Goal: Transaction & Acquisition: Book appointment/travel/reservation

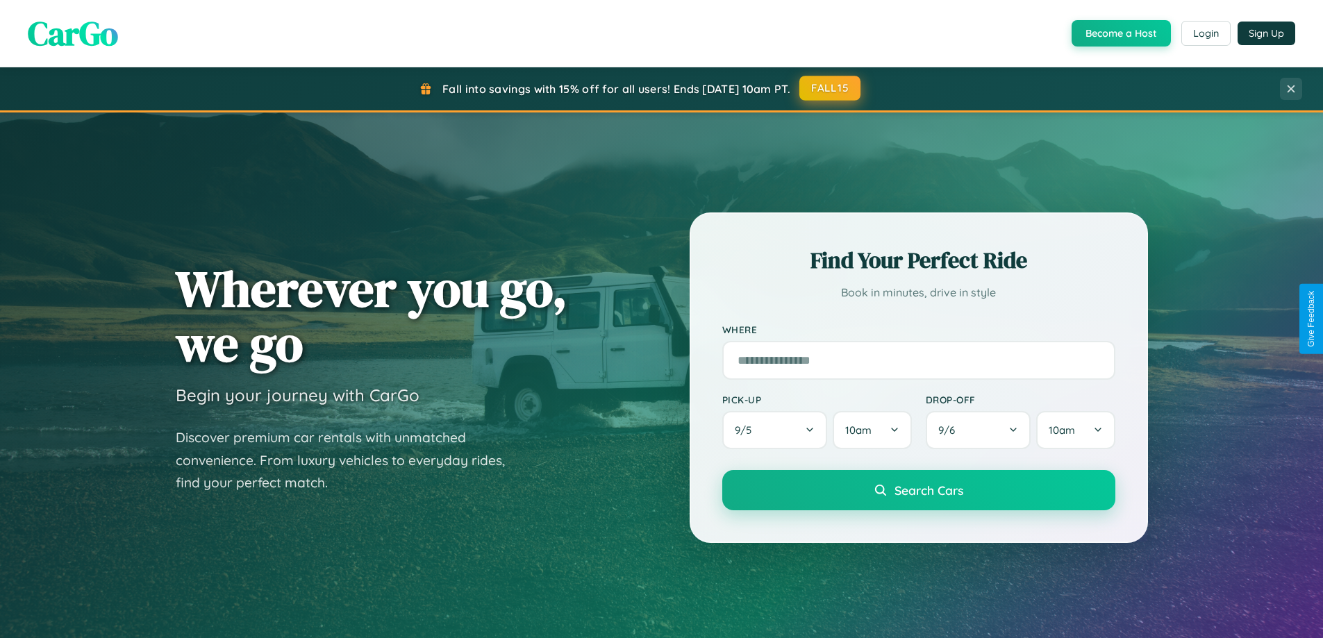
click at [830, 88] on button "FALL15" at bounding box center [829, 88] width 61 height 25
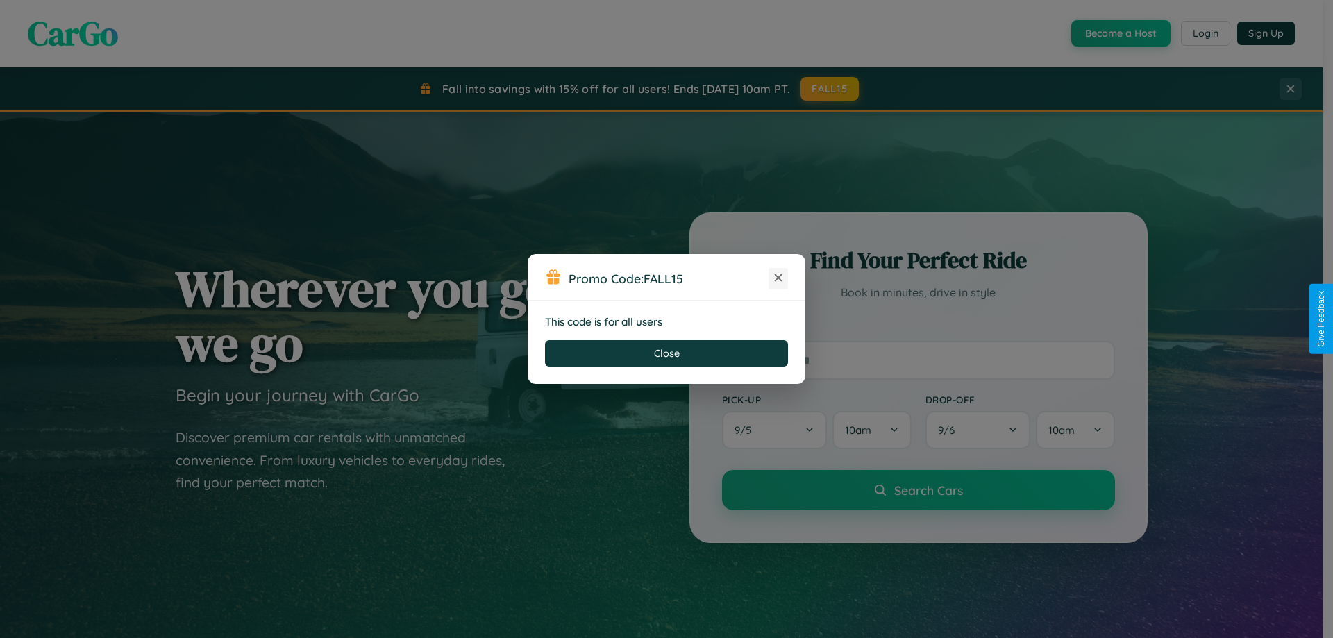
click at [778, 278] on icon at bounding box center [778, 278] width 14 height 14
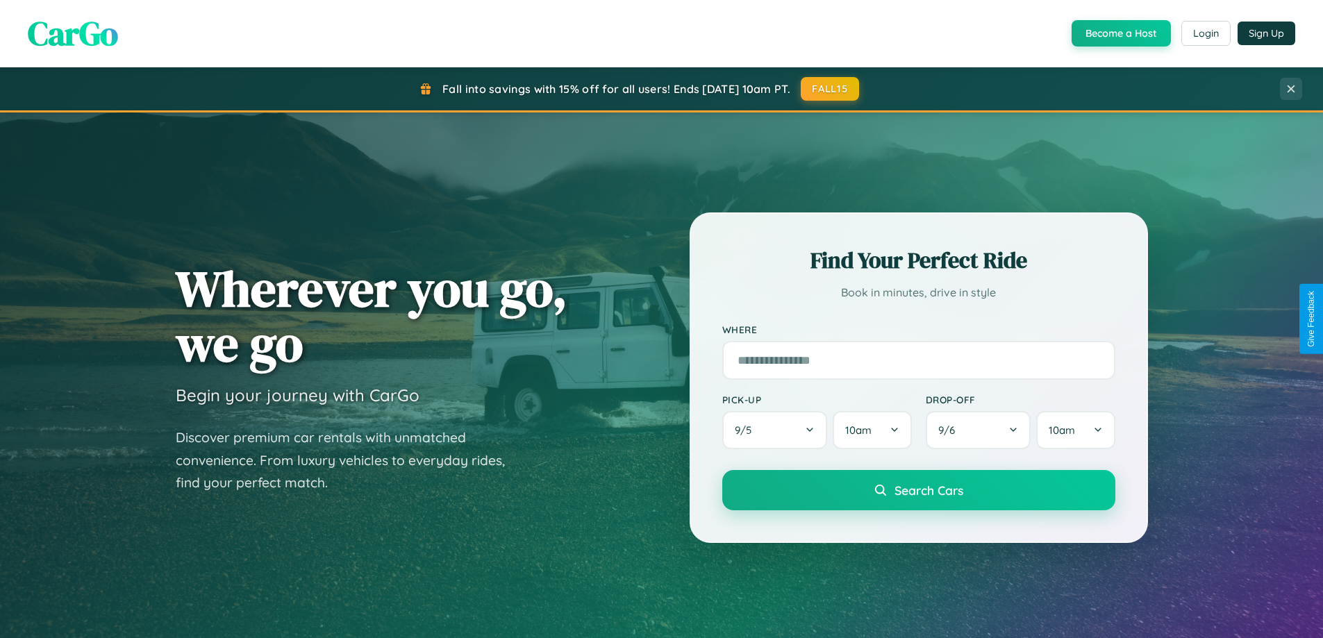
scroll to position [598, 0]
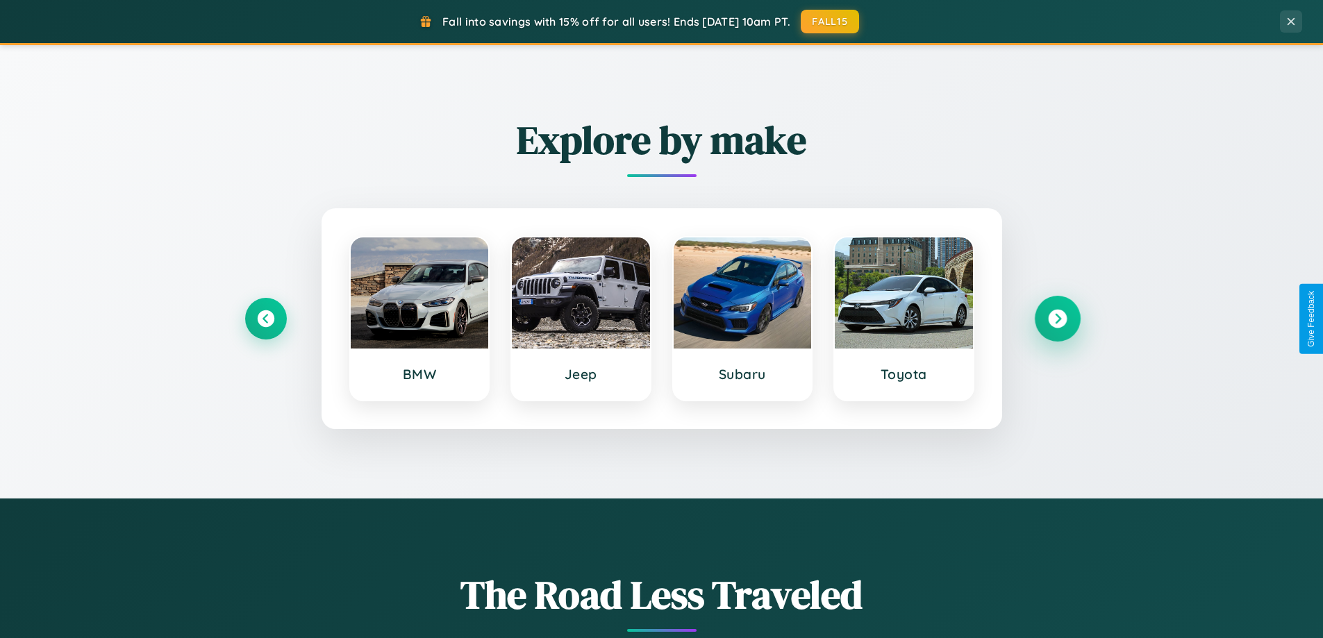
click at [1057, 319] on icon at bounding box center [1057, 319] width 19 height 19
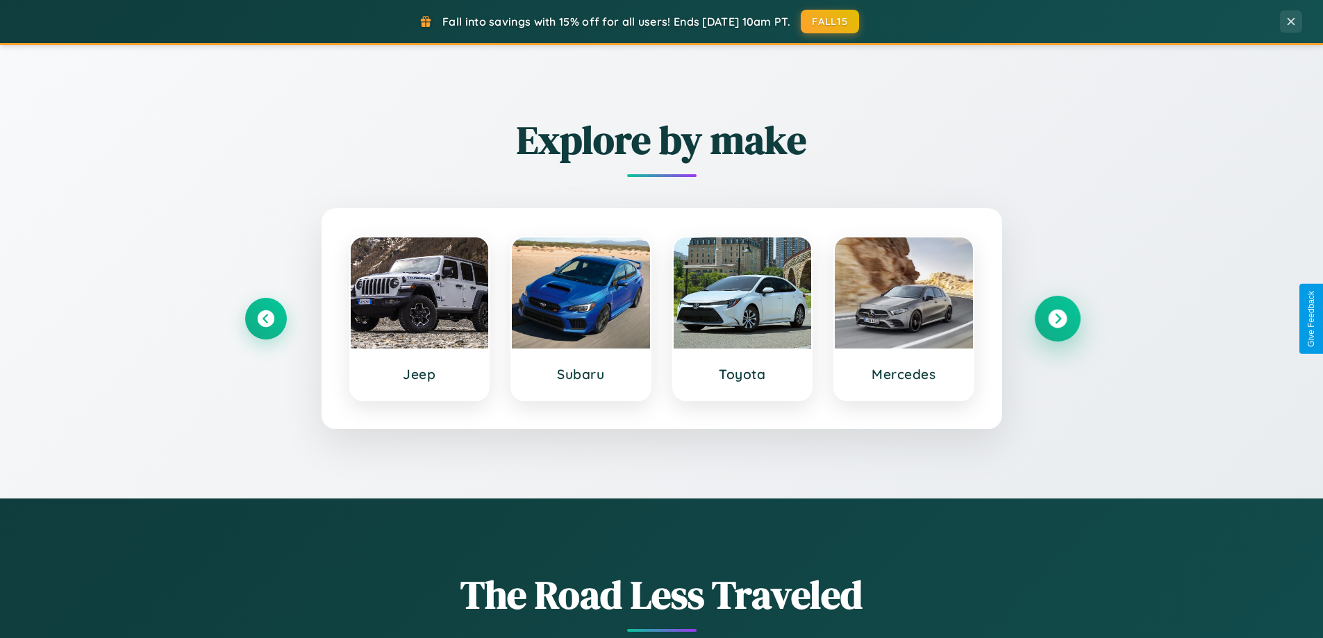
click at [1057, 319] on icon at bounding box center [1057, 319] width 19 height 19
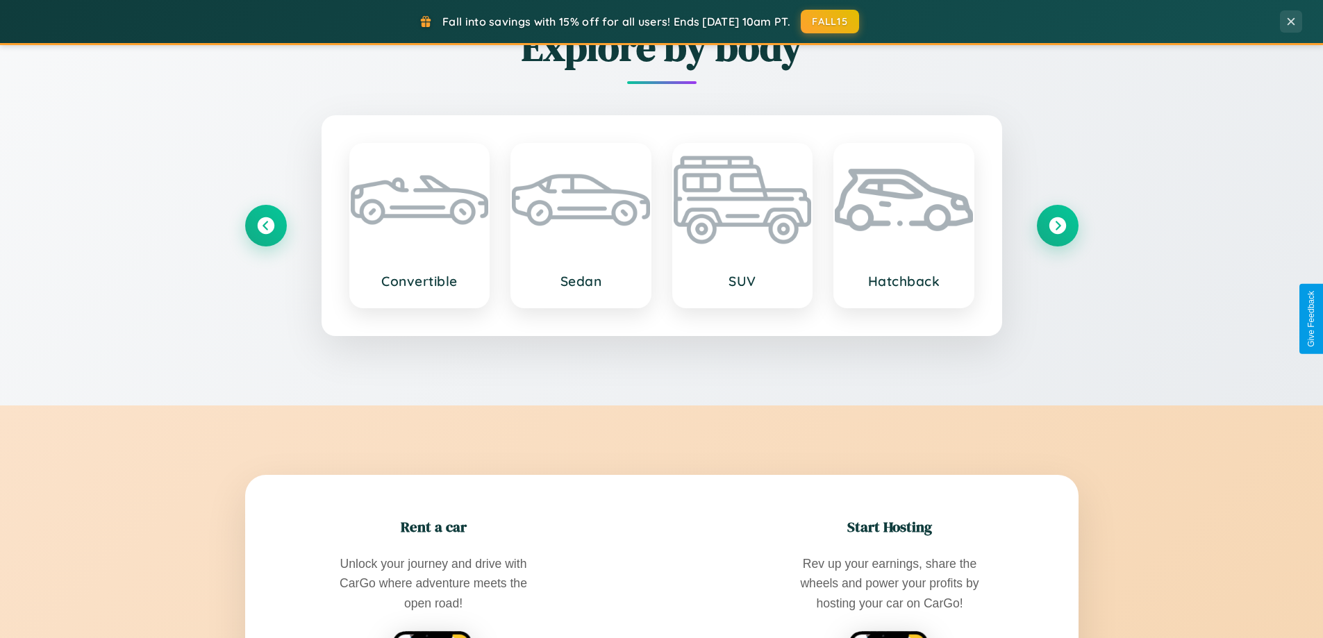
scroll to position [2672, 0]
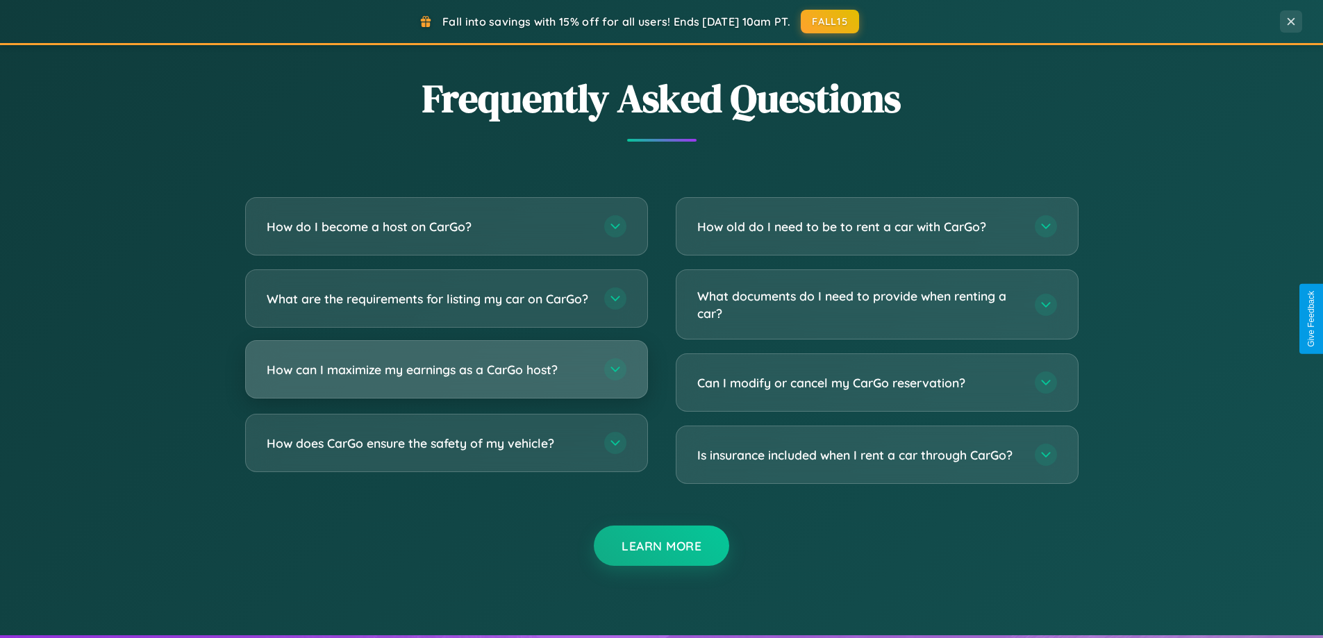
click at [446, 378] on h3 "How can I maximize my earnings as a CarGo host?" at bounding box center [429, 369] width 324 height 17
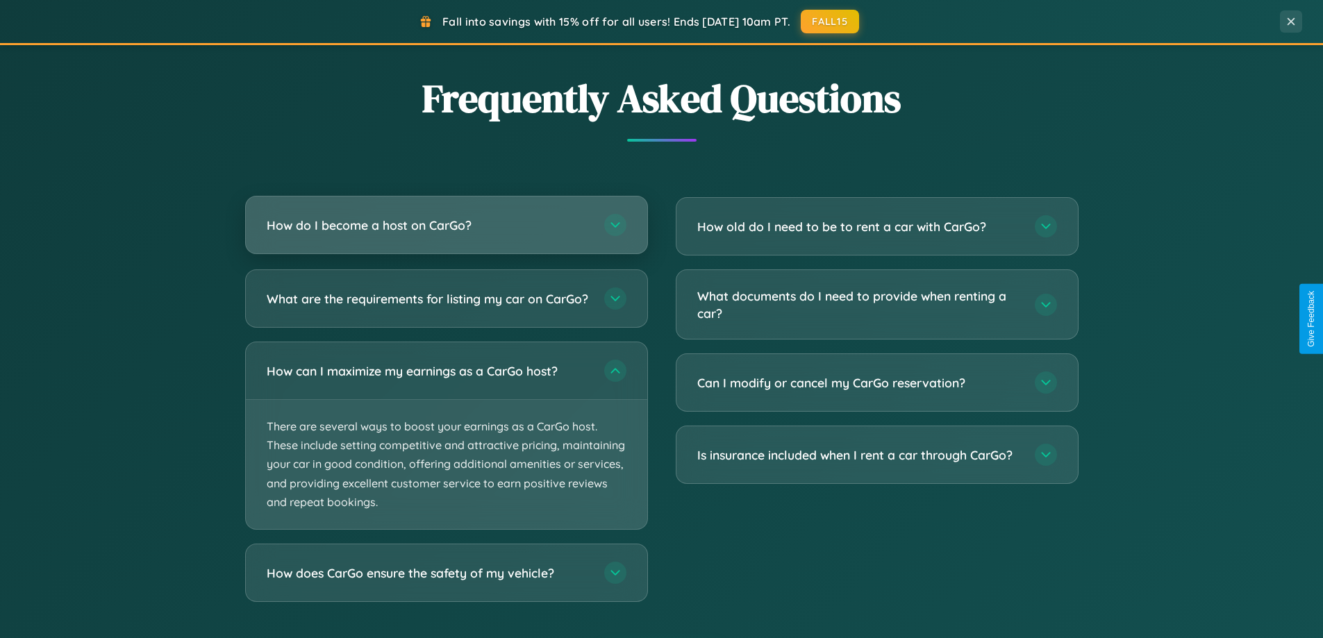
click at [446, 226] on h3 "How do I become a host on CarGo?" at bounding box center [429, 225] width 324 height 17
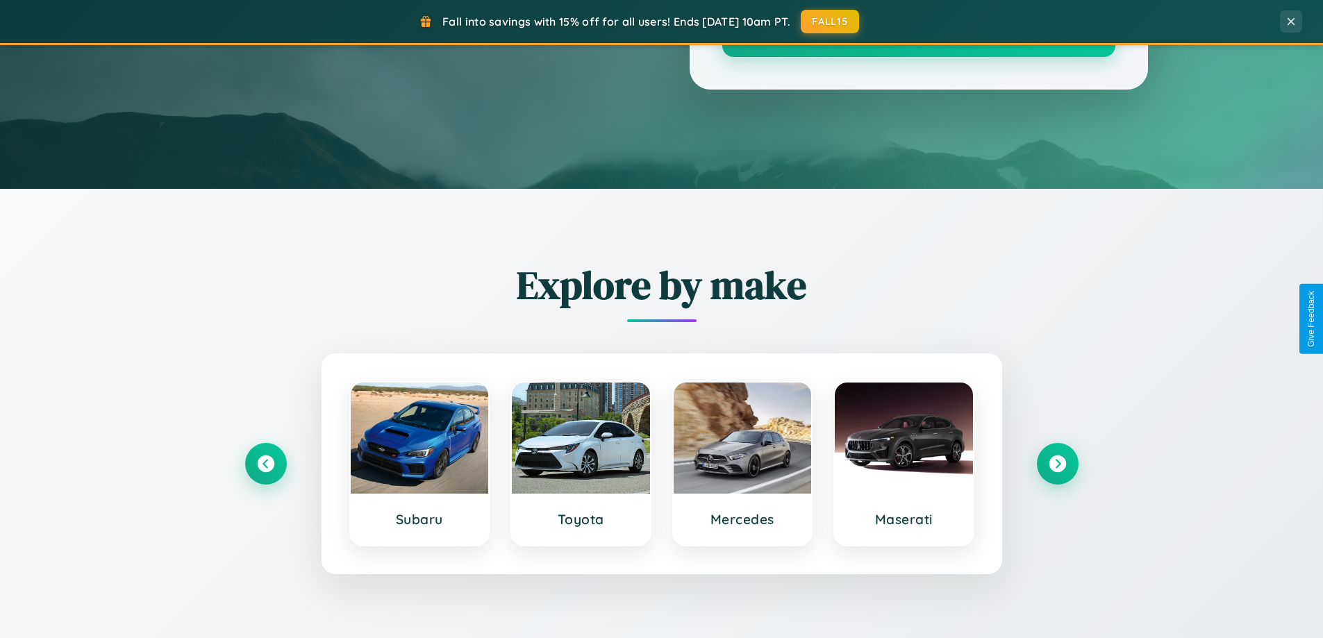
scroll to position [0, 0]
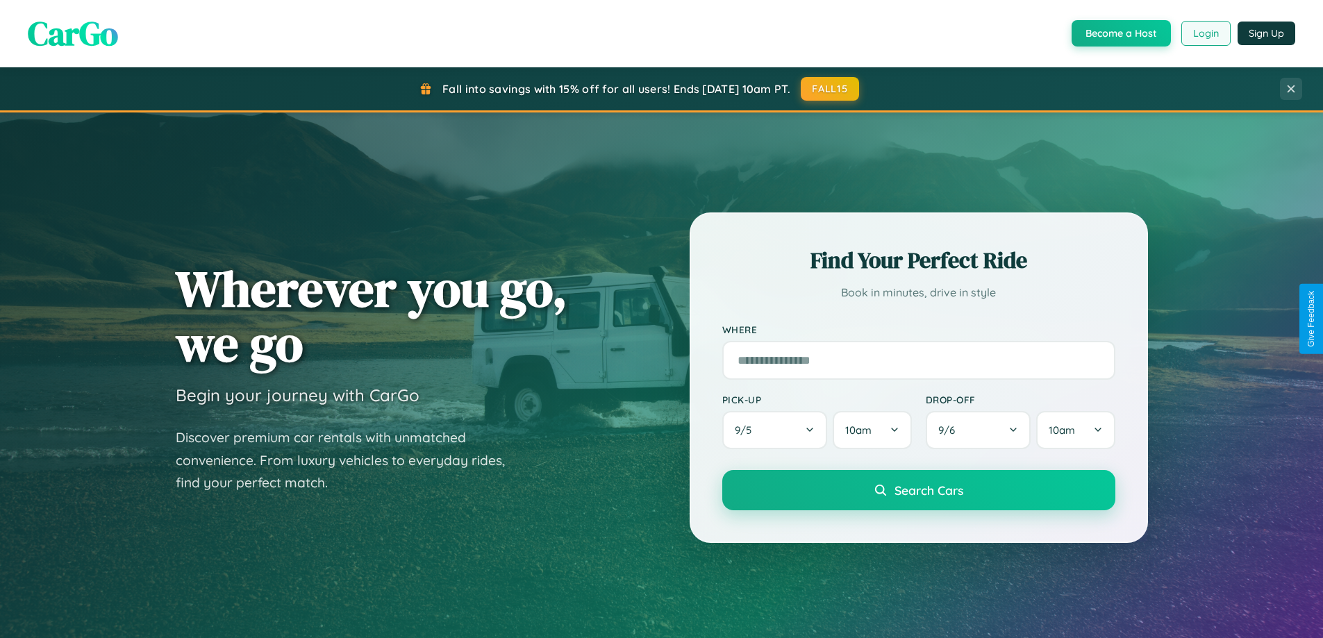
click at [1205, 33] on button "Login" at bounding box center [1205, 33] width 49 height 25
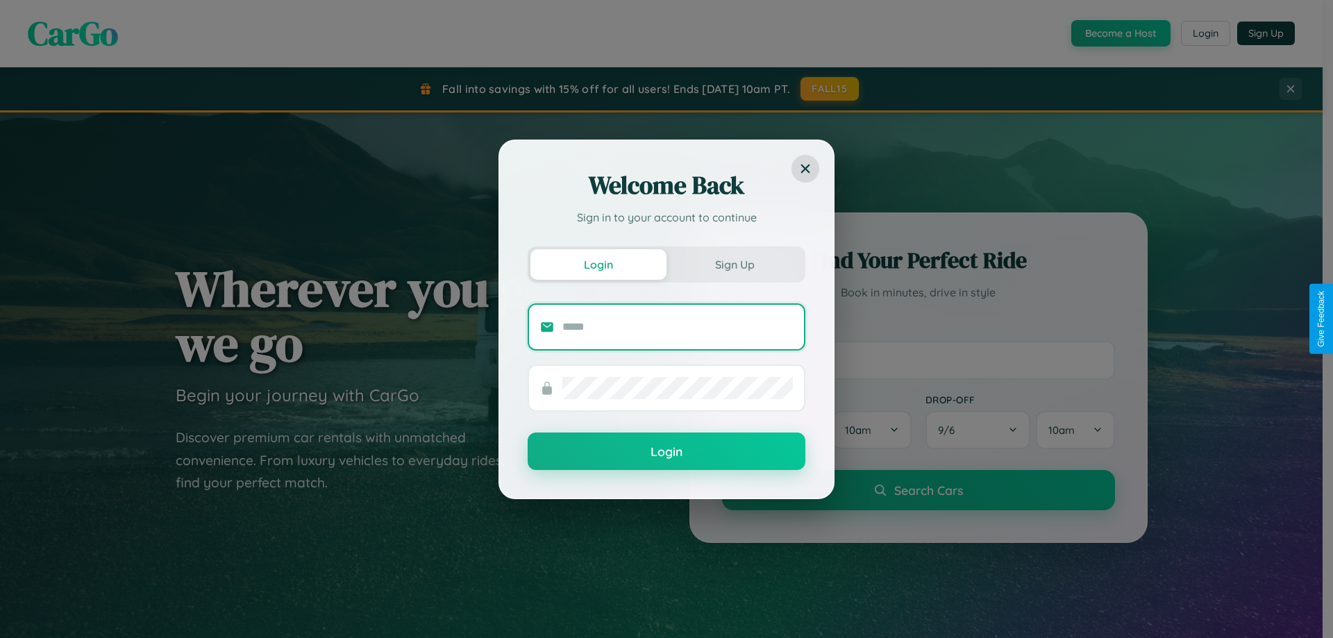
click at [678, 326] on input "text" at bounding box center [677, 327] width 231 height 22
type input "**********"
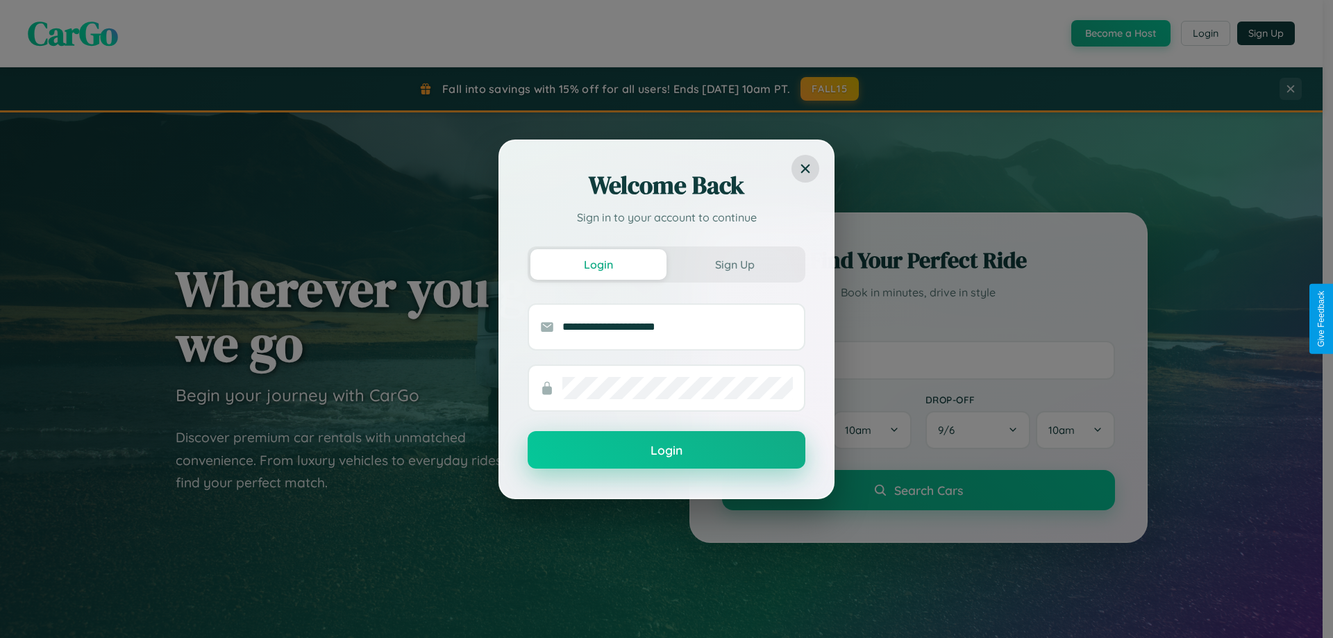
click at [667, 451] on button "Login" at bounding box center [667, 449] width 278 height 37
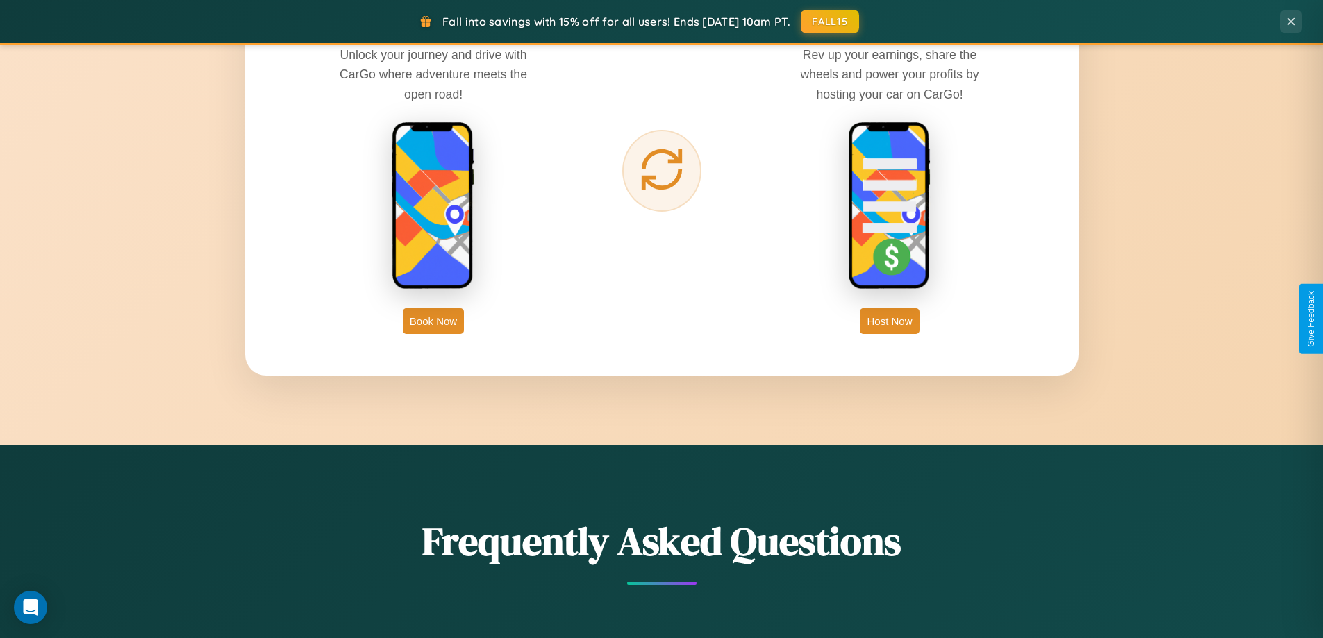
scroll to position [2231, 0]
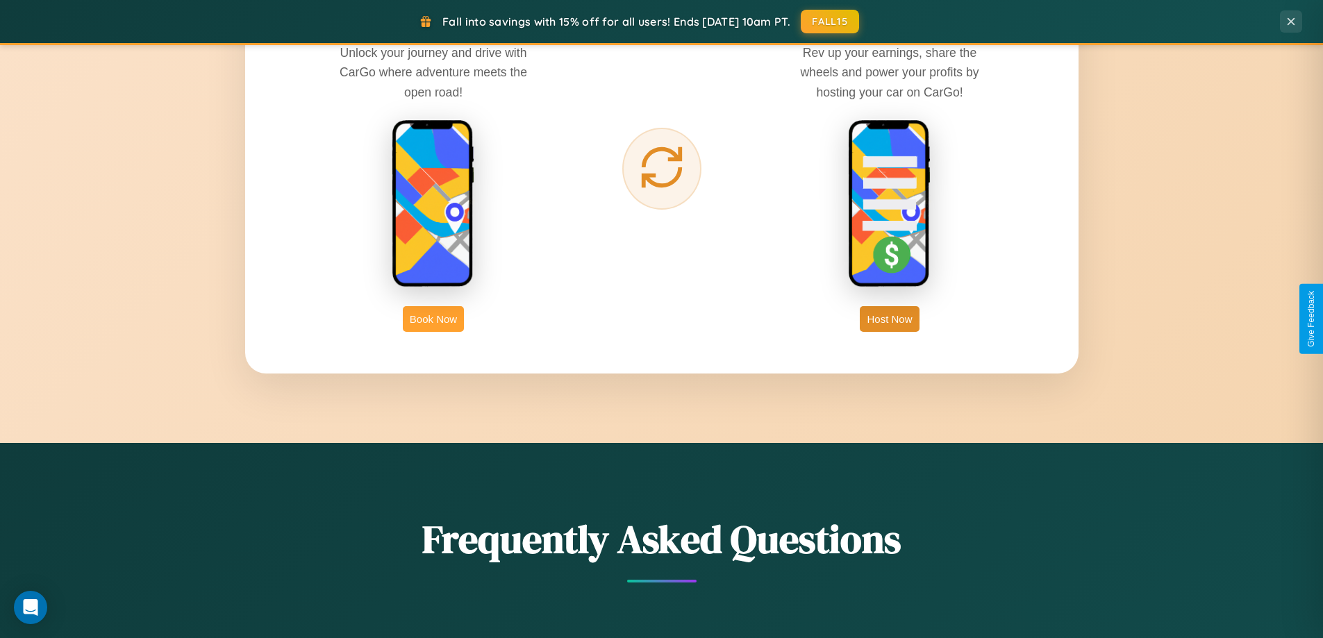
click at [433, 319] on button "Book Now" at bounding box center [433, 319] width 61 height 26
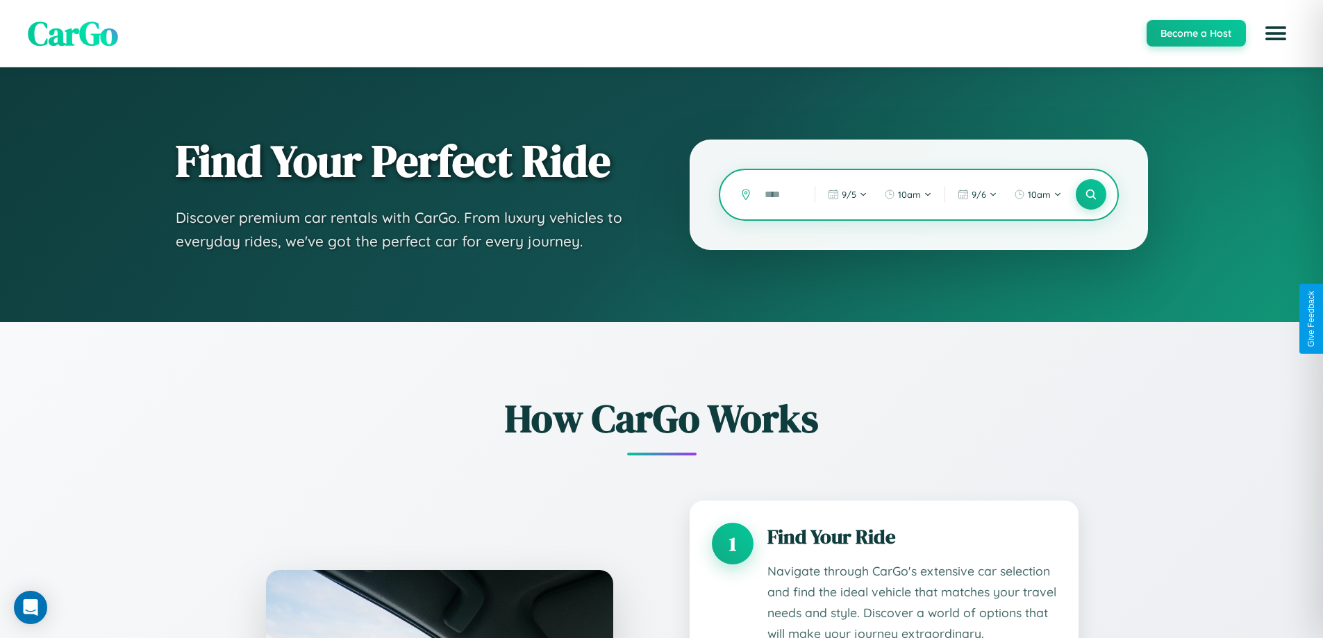
click at [779, 194] on input "text" at bounding box center [778, 195] width 43 height 24
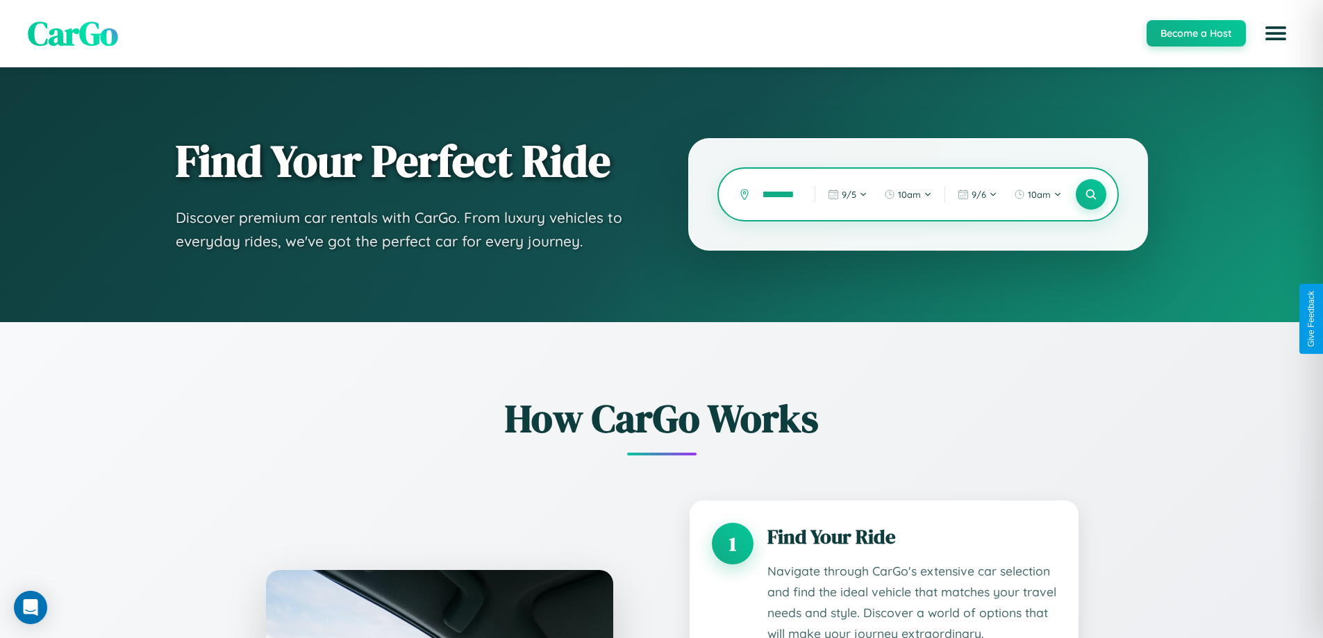
scroll to position [0, 11]
type input "********"
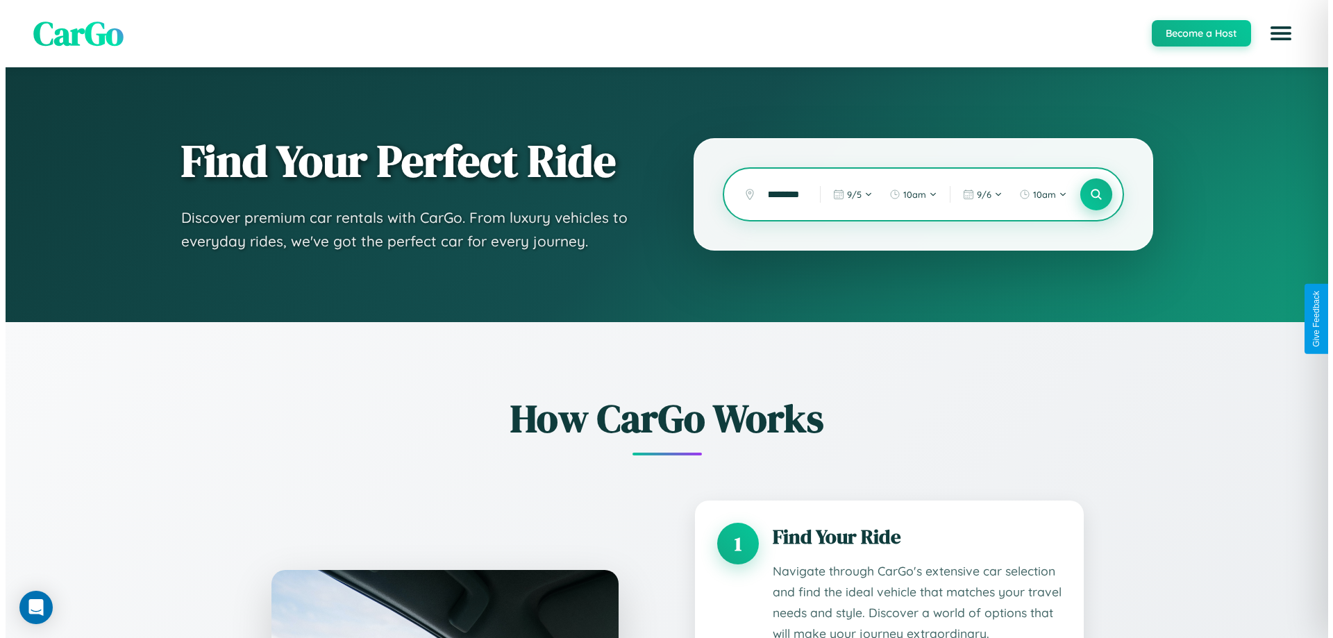
scroll to position [0, 0]
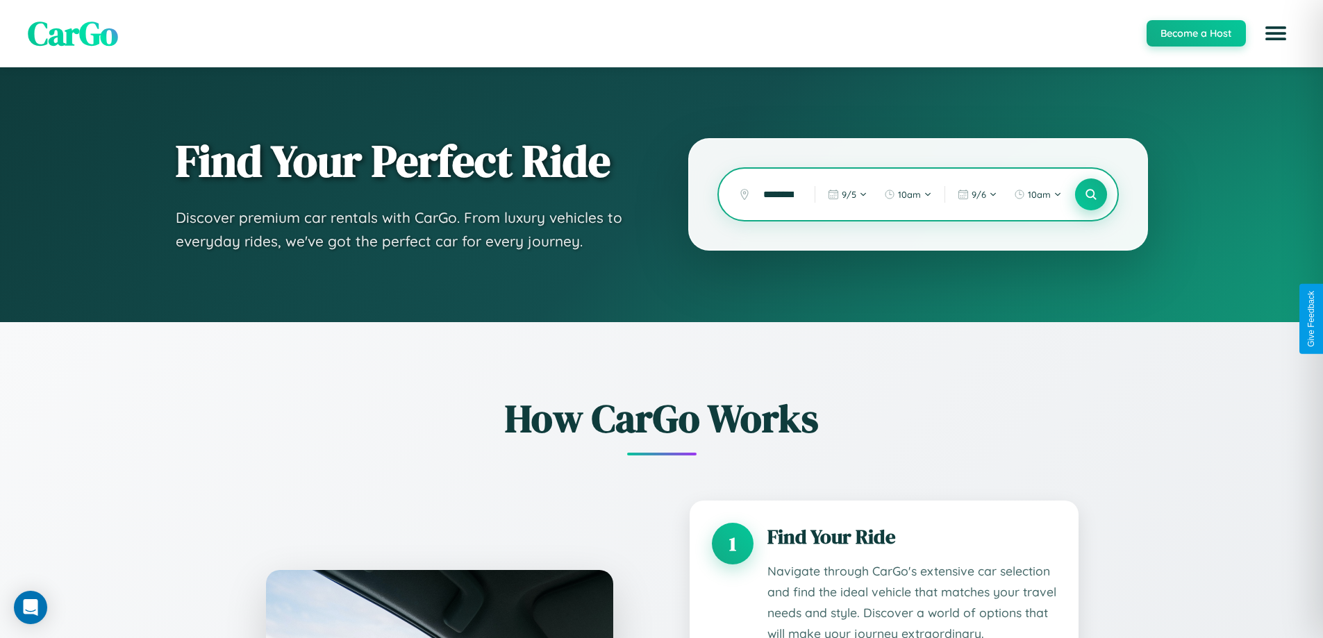
click at [1090, 194] on icon at bounding box center [1090, 194] width 13 height 13
